Goal: Task Accomplishment & Management: Use online tool/utility

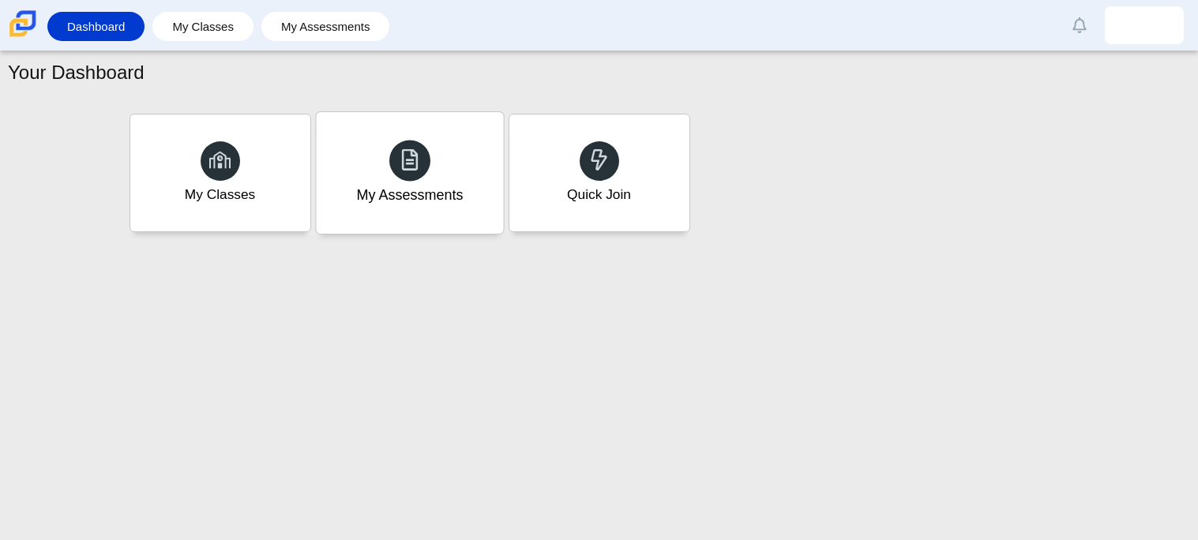
click at [440, 144] on div "My Assessments" at bounding box center [409, 173] width 187 height 122
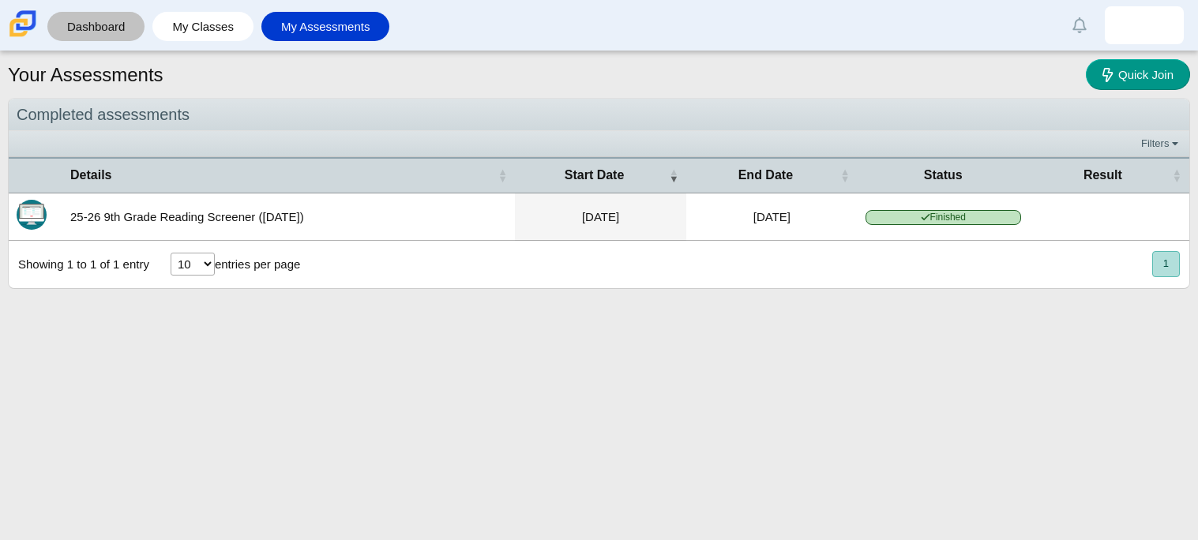
click at [84, 12] on link "Dashboard" at bounding box center [95, 26] width 81 height 29
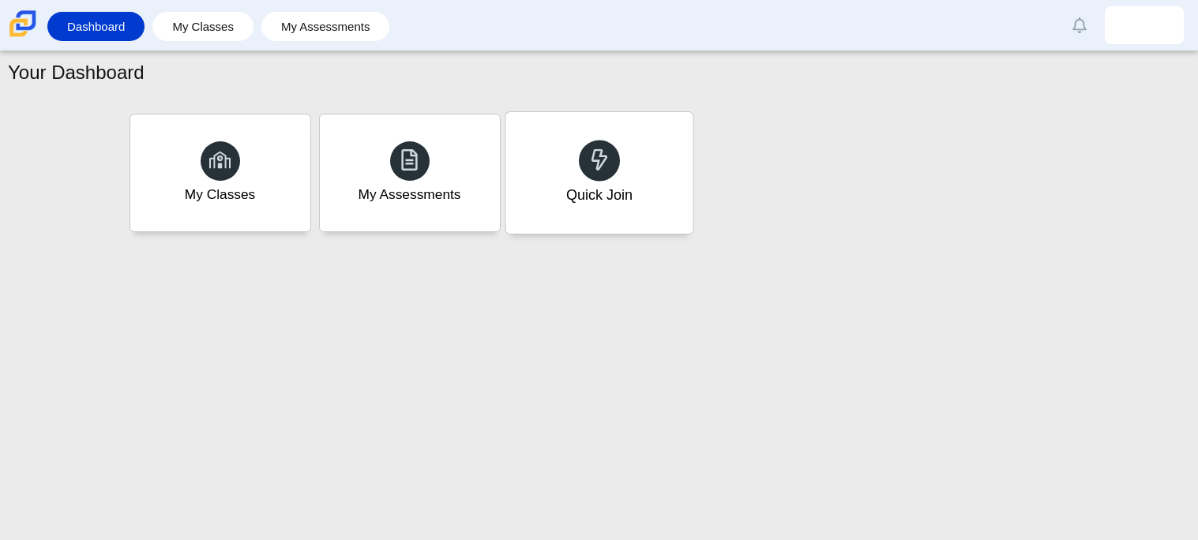
click at [587, 174] on div at bounding box center [599, 160] width 41 height 41
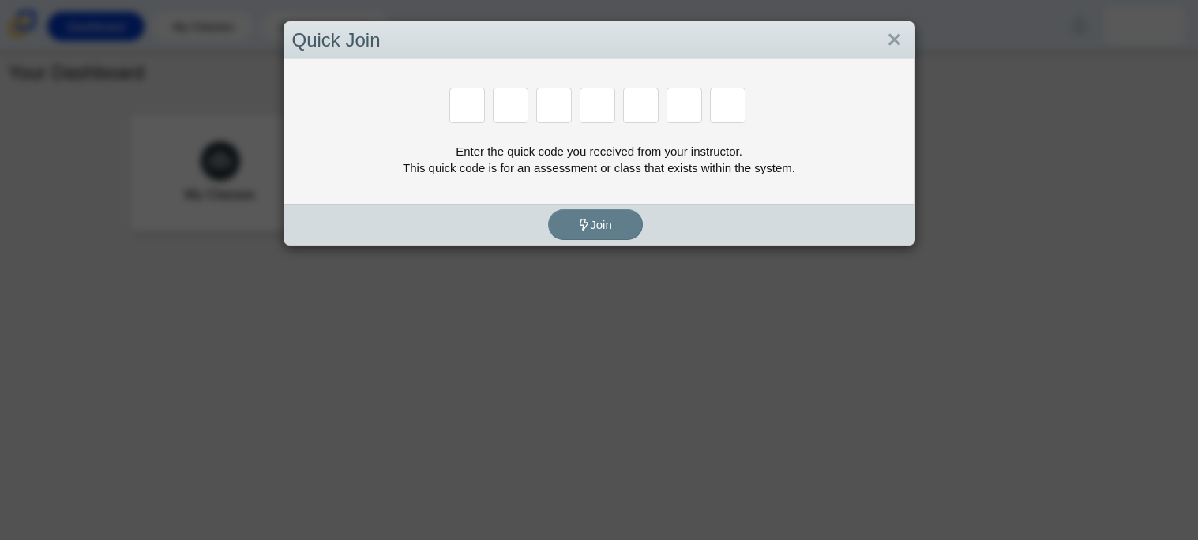
click at [587, 174] on div "Enter the quick code you received from your instructor. This quick code is for …" at bounding box center [599, 159] width 614 height 33
click at [456, 115] on input "Enter Access Code Digit 1" at bounding box center [467, 106] width 36 height 36
type input "2"
type input "c"
type input "u"
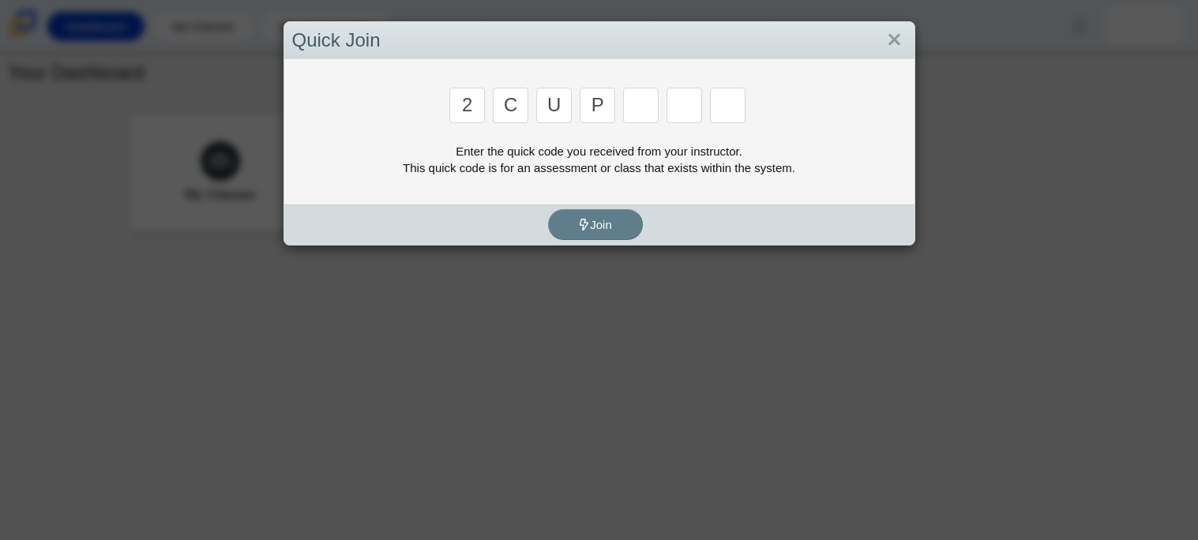
type input "p"
type input "s"
type input "4"
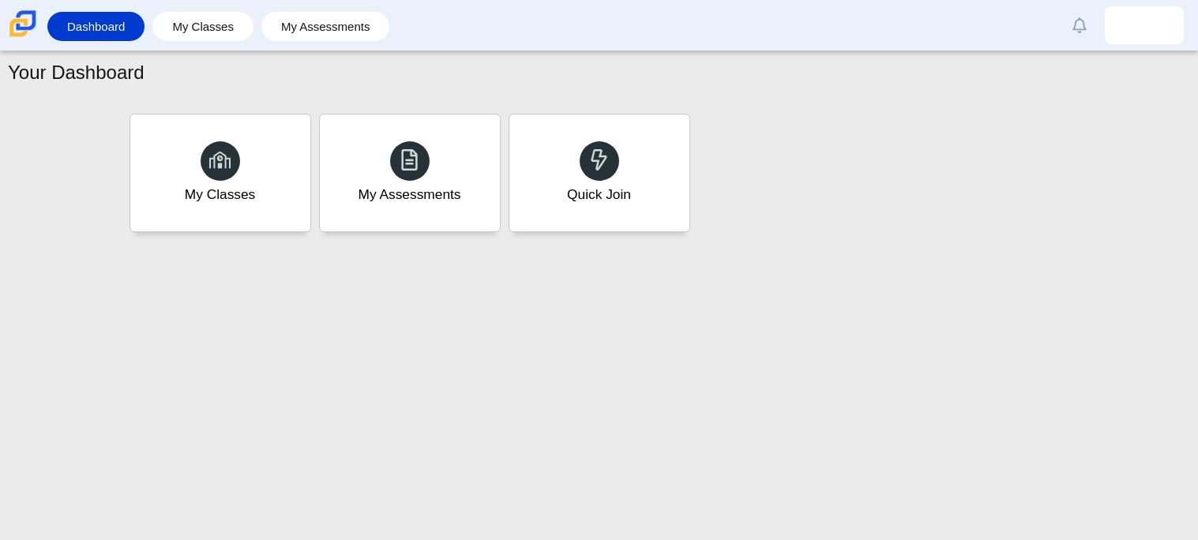
type input "a"
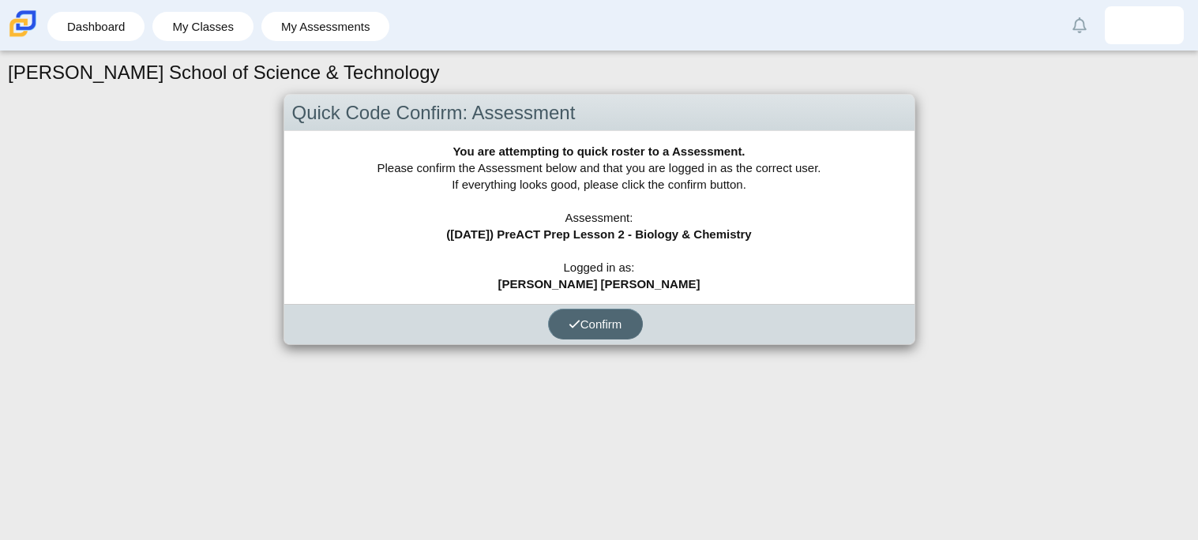
click at [567, 335] on button "Confirm" at bounding box center [595, 324] width 95 height 31
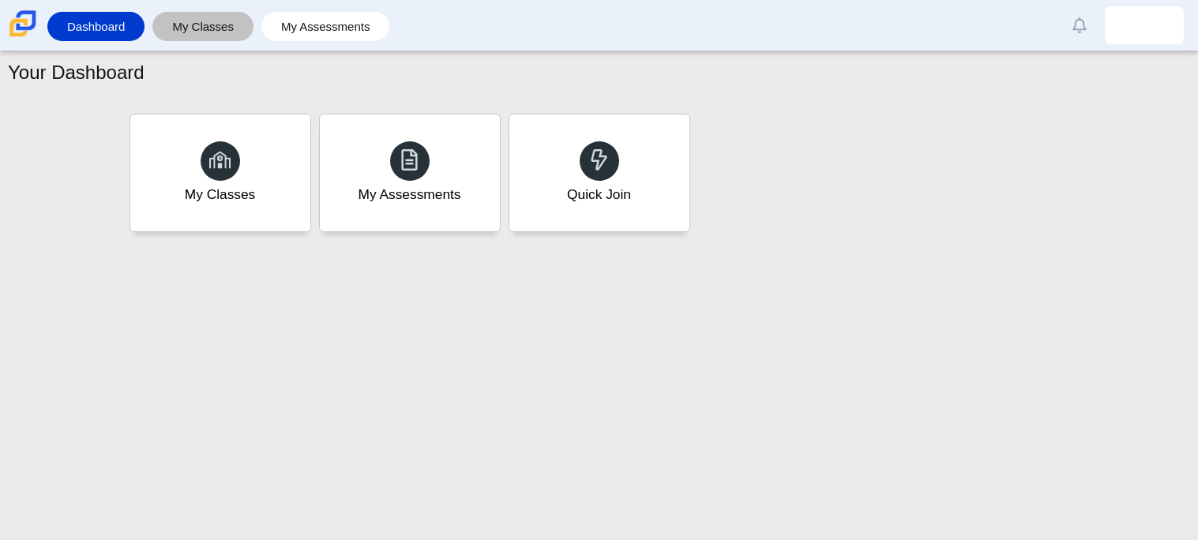
click at [221, 31] on link "My Classes" at bounding box center [202, 26] width 85 height 29
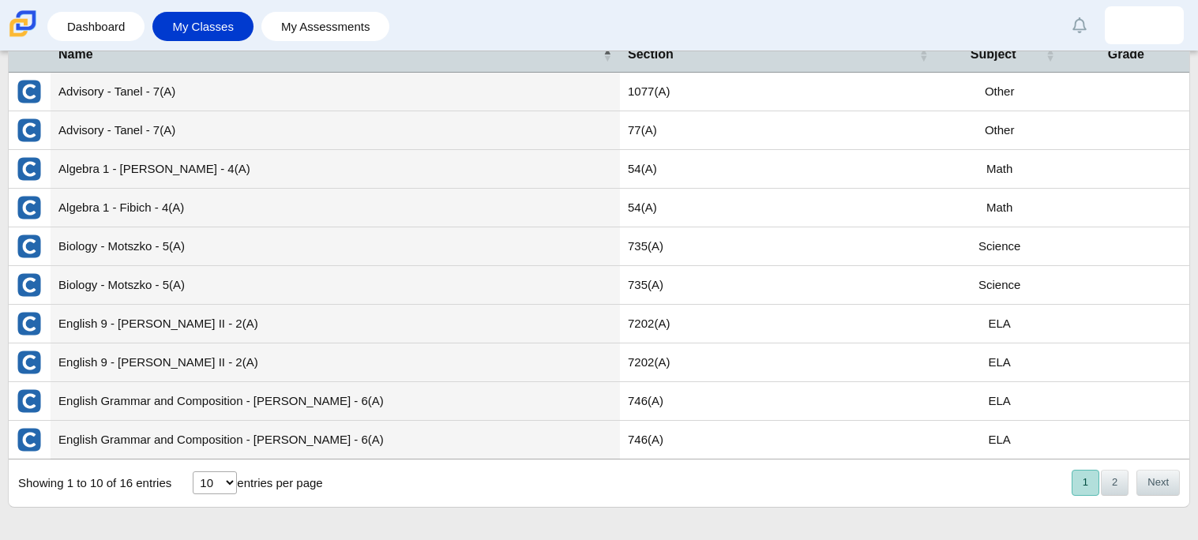
scroll to position [84, 0]
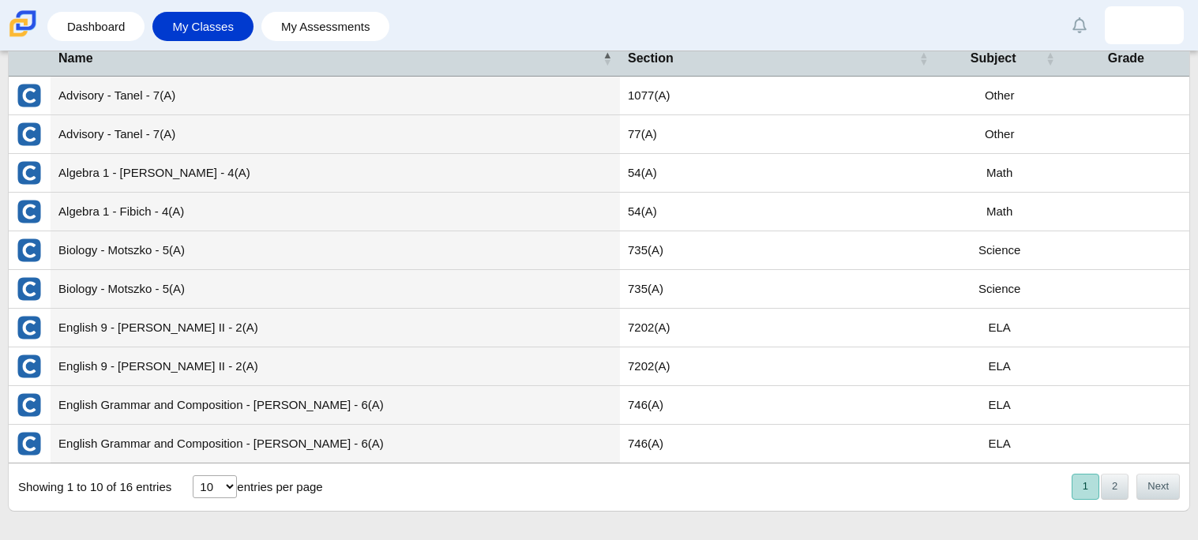
click at [877, 245] on td "735(A)" at bounding box center [778, 250] width 317 height 39
click at [325, 30] on link "My Assessments" at bounding box center [325, 26] width 113 height 29
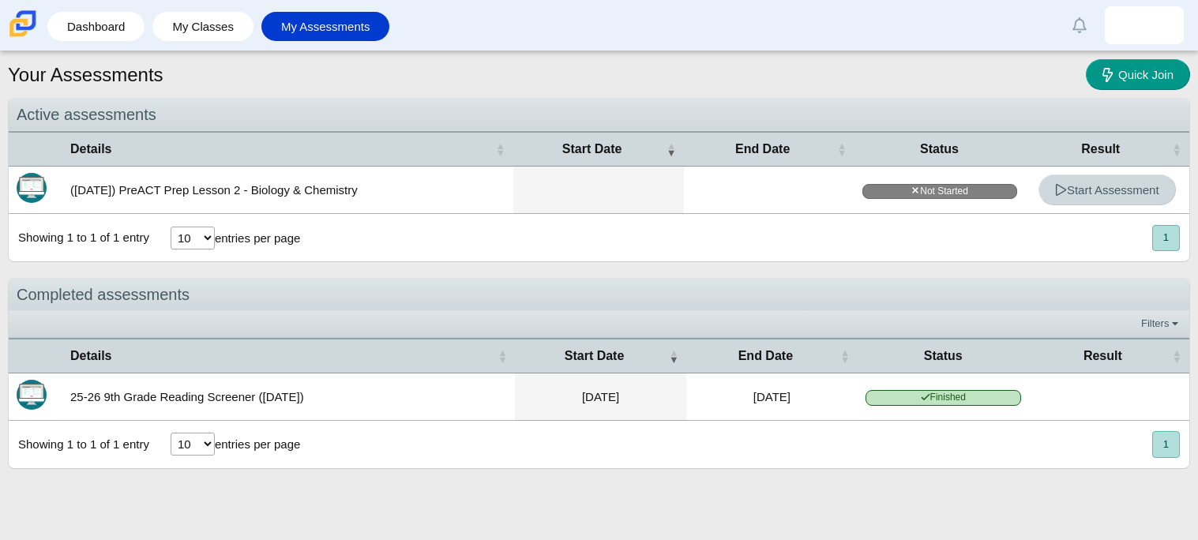
click at [1106, 201] on link "Start Assessment" at bounding box center [1106, 189] width 137 height 31
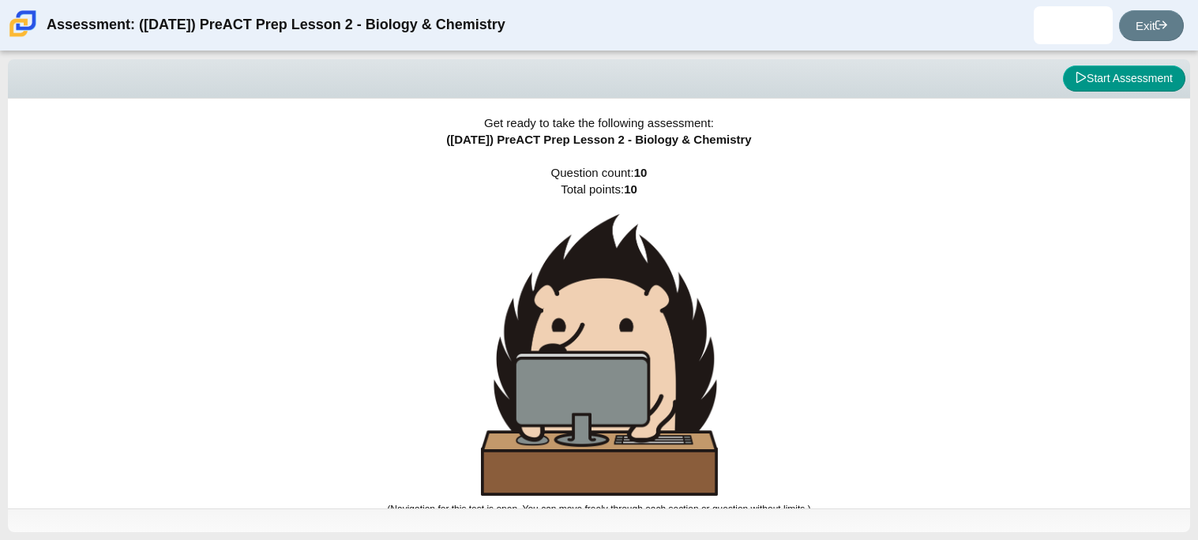
scroll to position [1, 0]
click at [1123, 71] on button "Start Assessment" at bounding box center [1124, 79] width 122 height 27
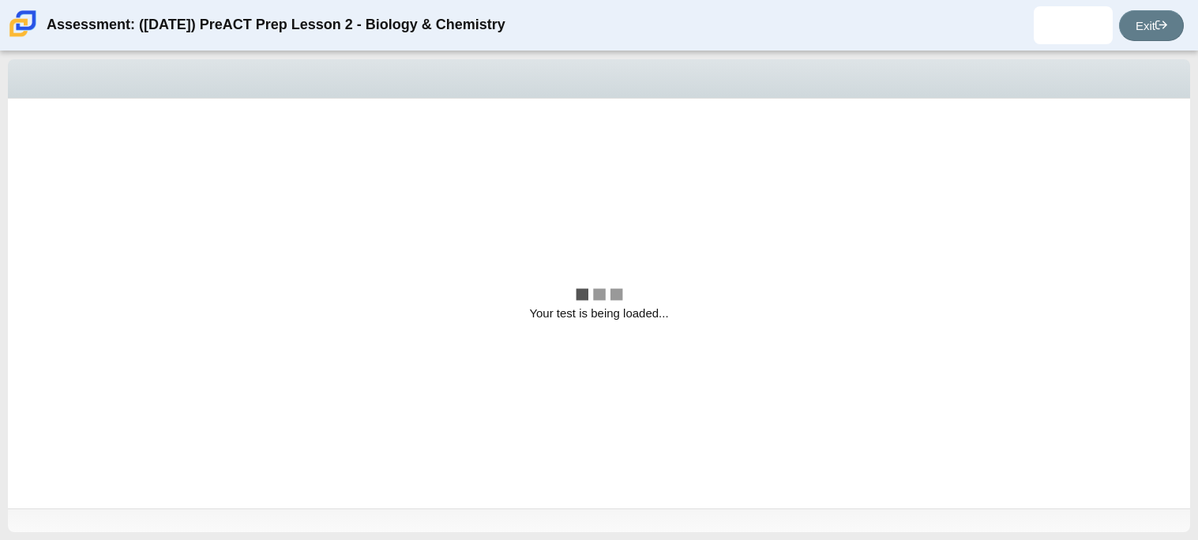
scroll to position [0, 0]
select select "88c27e0d-eae0-4ba9-ac20-9160ce6547ef"
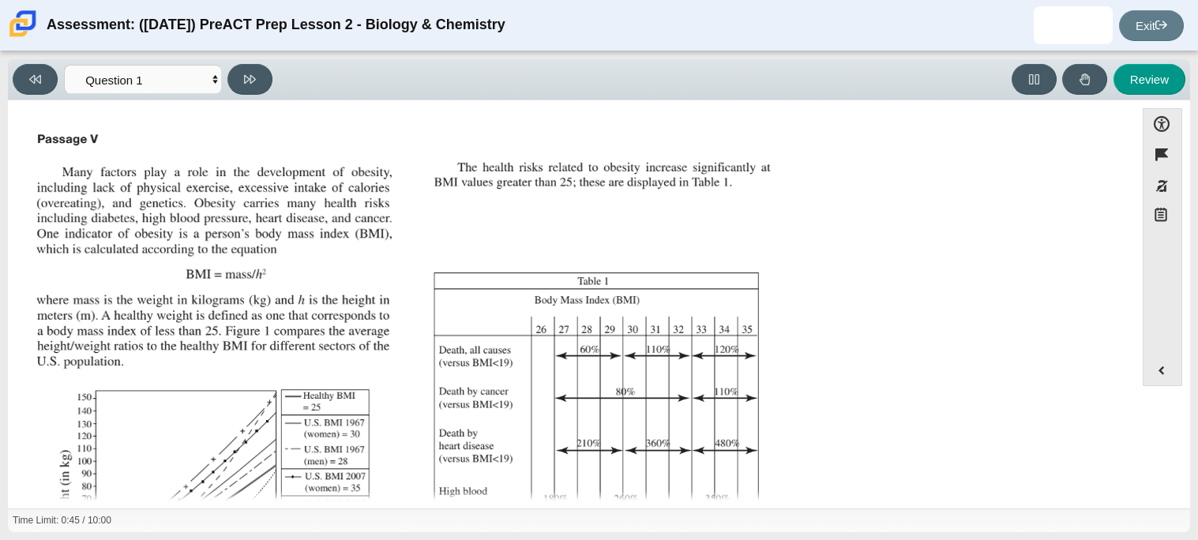
click at [576, 221] on img "Assessment items" at bounding box center [405, 391] width 751 height 530
